Goal: Check status: Check status

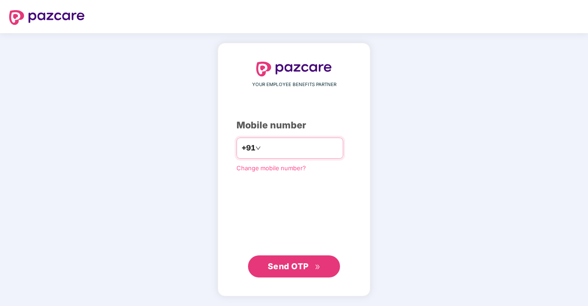
type input "*"
type input "**********"
click at [292, 270] on span "Send OTP" at bounding box center [288, 266] width 41 height 10
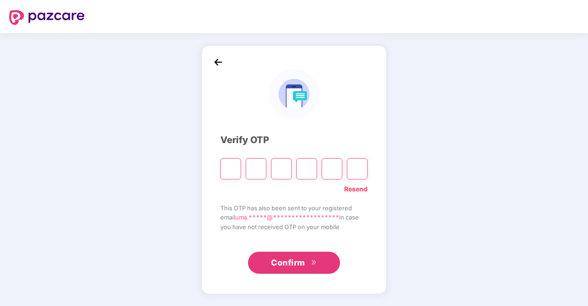
type input "*"
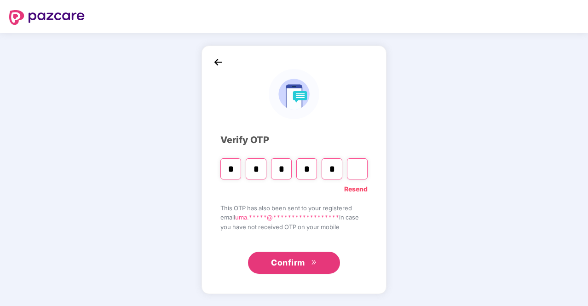
type input "*"
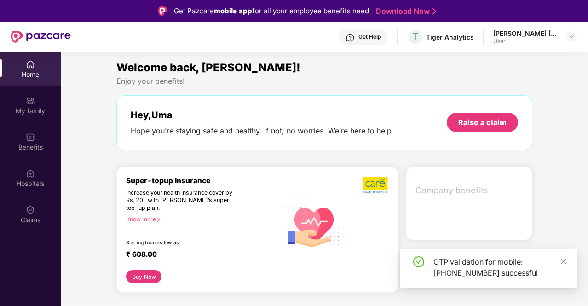
click at [95, 249] on div "Welcome back, [PERSON_NAME]! Enjoy your benefits! Hey, [PERSON_NAME] Hope you’r…" at bounding box center [324, 179] width 534 height 241
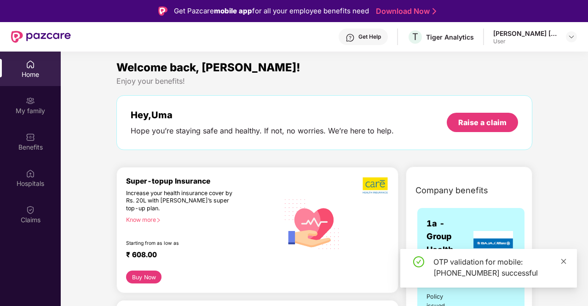
click at [561, 261] on icon "close" at bounding box center [563, 261] width 6 height 6
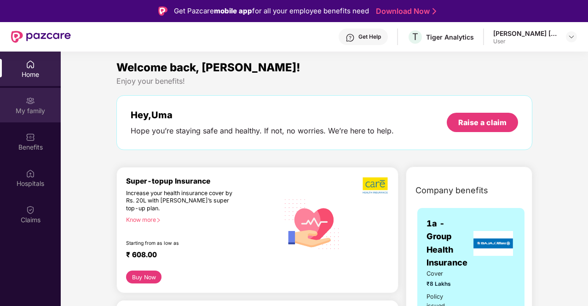
click at [31, 109] on div "My family" at bounding box center [30, 110] width 61 height 9
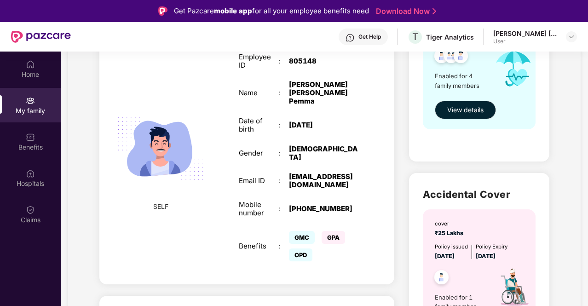
scroll to position [73, 0]
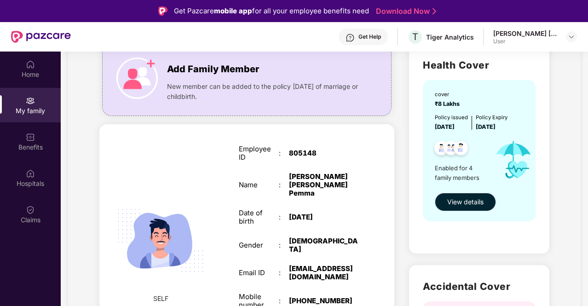
click at [464, 194] on button "View details" at bounding box center [465, 202] width 61 height 18
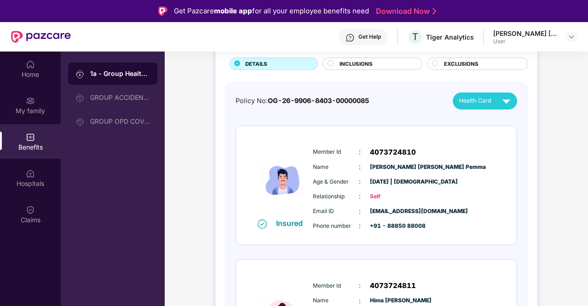
scroll to position [46, 0]
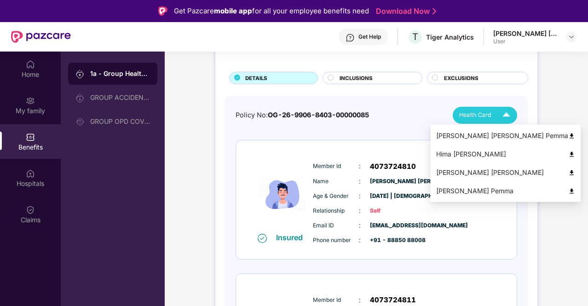
click at [498, 134] on div "[PERSON_NAME] [PERSON_NAME] Pemma" at bounding box center [505, 136] width 139 height 10
click at [487, 154] on div "Hima [PERSON_NAME]" at bounding box center [505, 154] width 139 height 10
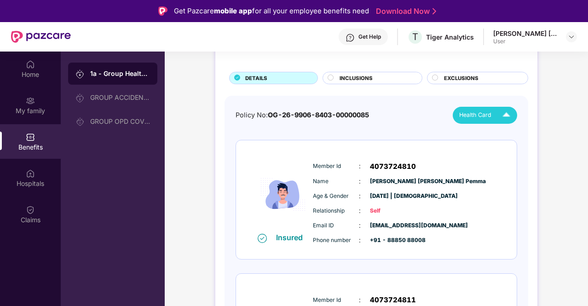
click at [507, 119] on img at bounding box center [506, 115] width 16 height 16
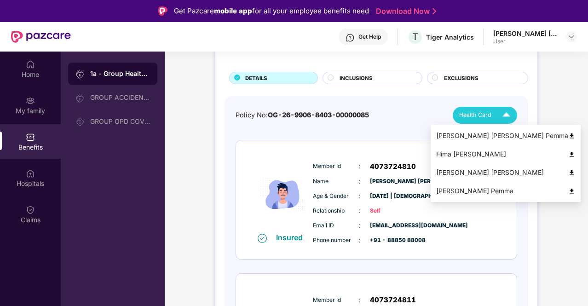
click at [493, 171] on div "[PERSON_NAME] [PERSON_NAME]" at bounding box center [505, 172] width 139 height 10
click at [504, 119] on img at bounding box center [506, 115] width 16 height 16
click at [487, 192] on div "[PERSON_NAME] Pemma" at bounding box center [505, 191] width 139 height 10
